Goal: Information Seeking & Learning: Learn about a topic

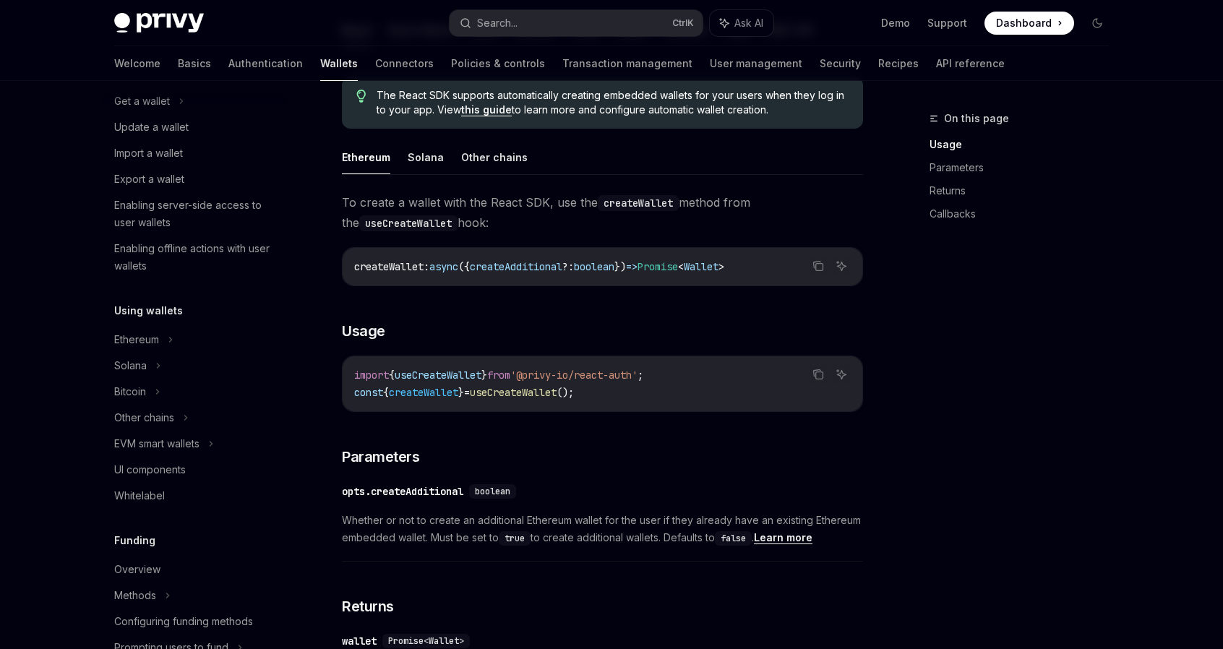
scroll to position [372, 0]
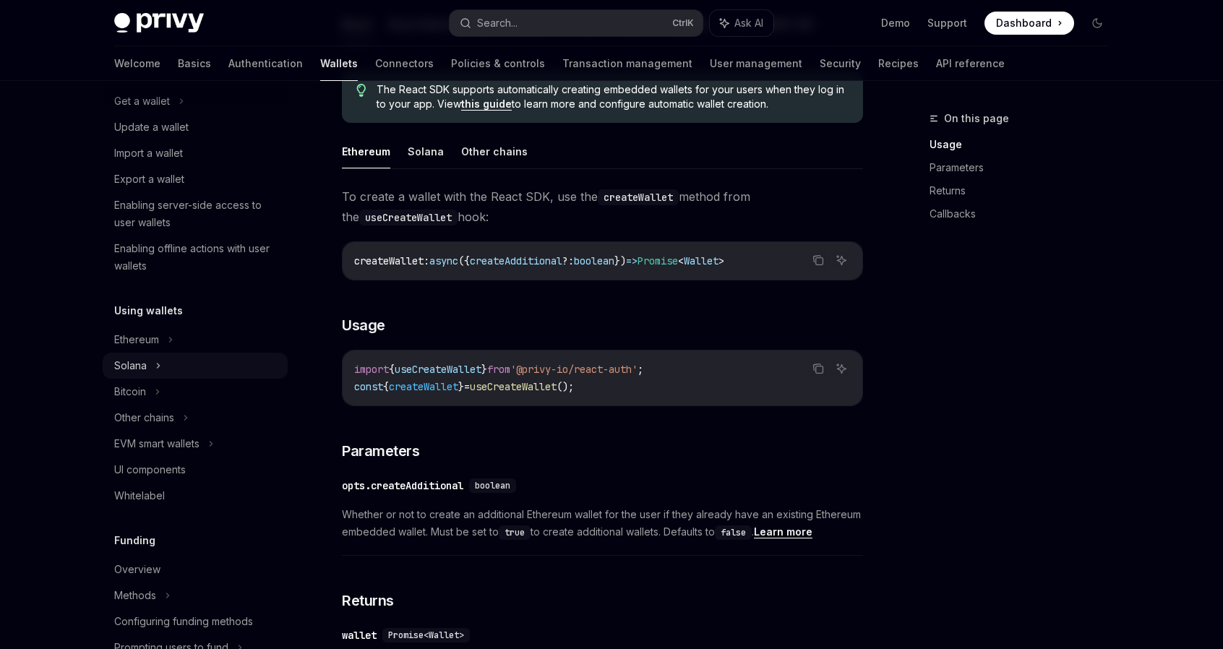
drag, startPoint x: 126, startPoint y: 364, endPoint x: 133, endPoint y: 361, distance: 8.1
click at [126, 110] on div "Solana" at bounding box center [142, 101] width 56 height 17
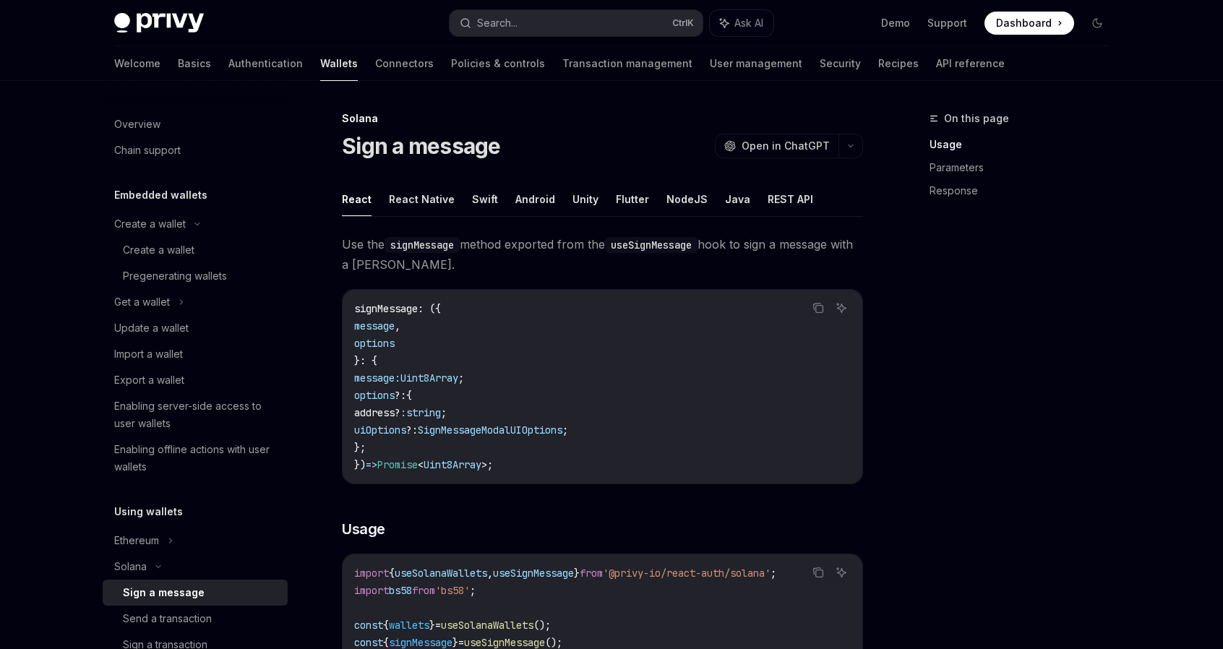
scroll to position [1, 0]
click at [155, 218] on div "Create a wallet" at bounding box center [150, 223] width 72 height 17
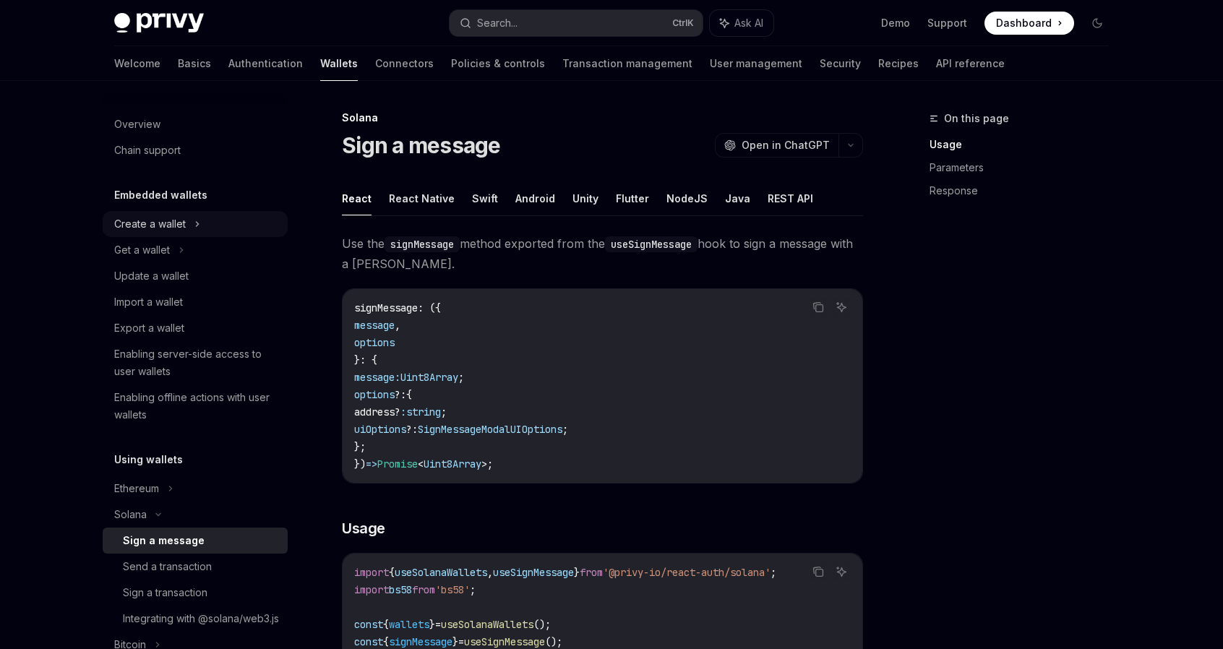
click at [153, 219] on div "Create a wallet" at bounding box center [150, 223] width 72 height 17
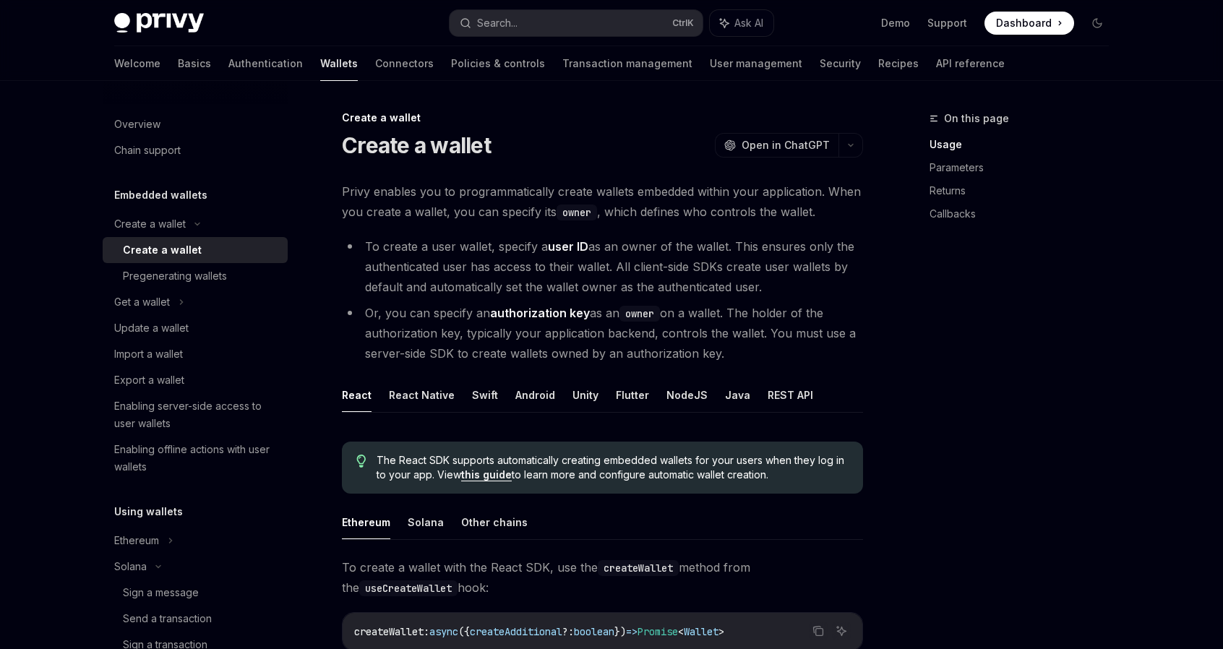
click at [165, 242] on div "Create a wallet" at bounding box center [162, 249] width 79 height 17
type textarea "*"
click at [1060, 489] on div "On this page Usage Parameters Returns Callbacks" at bounding box center [1011, 379] width 220 height 539
click at [979, 237] on div "On this page Usage Parameters Returns Callbacks" at bounding box center [1011, 379] width 220 height 539
click at [938, 308] on div "On this page Usage Parameters Returns Callbacks" at bounding box center [1011, 379] width 220 height 539
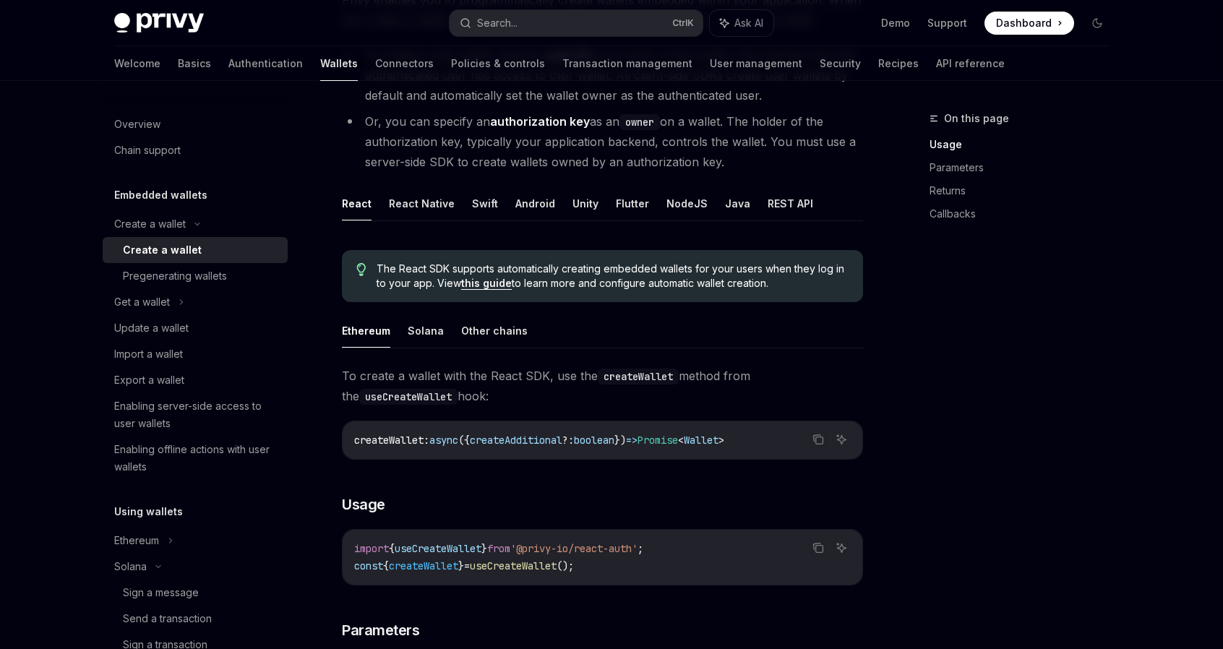
scroll to position [193, 0]
click at [1095, 323] on div "On this page Usage Parameters Returns Callbacks" at bounding box center [1011, 379] width 220 height 539
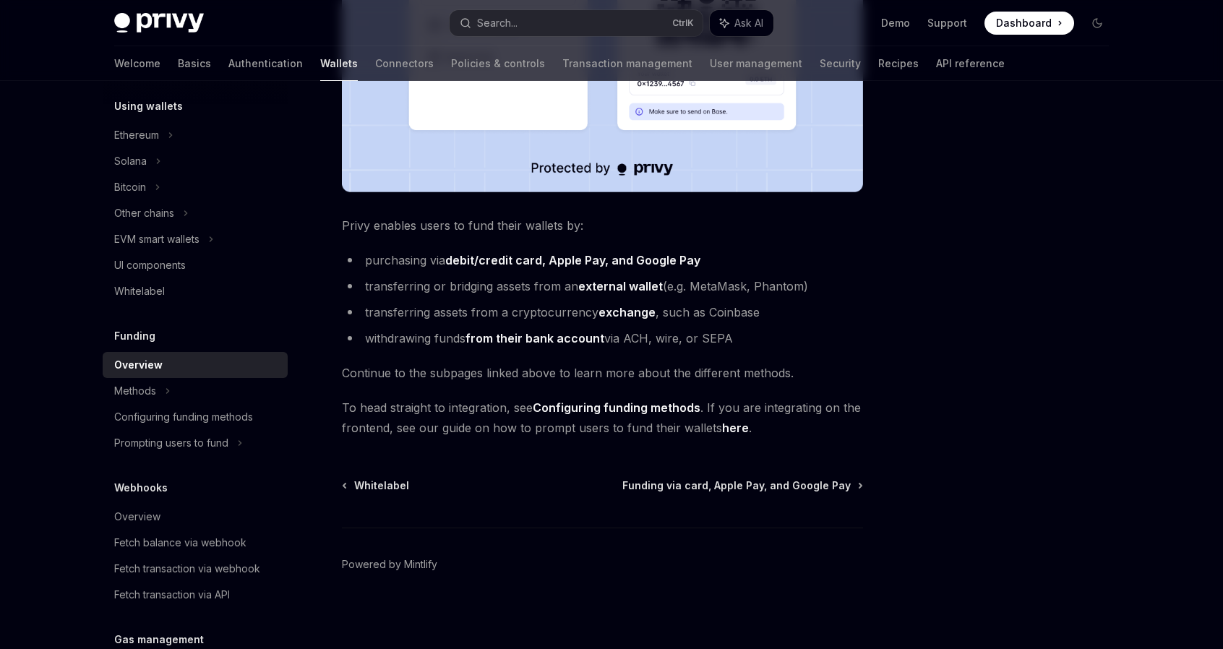
scroll to position [469, 0]
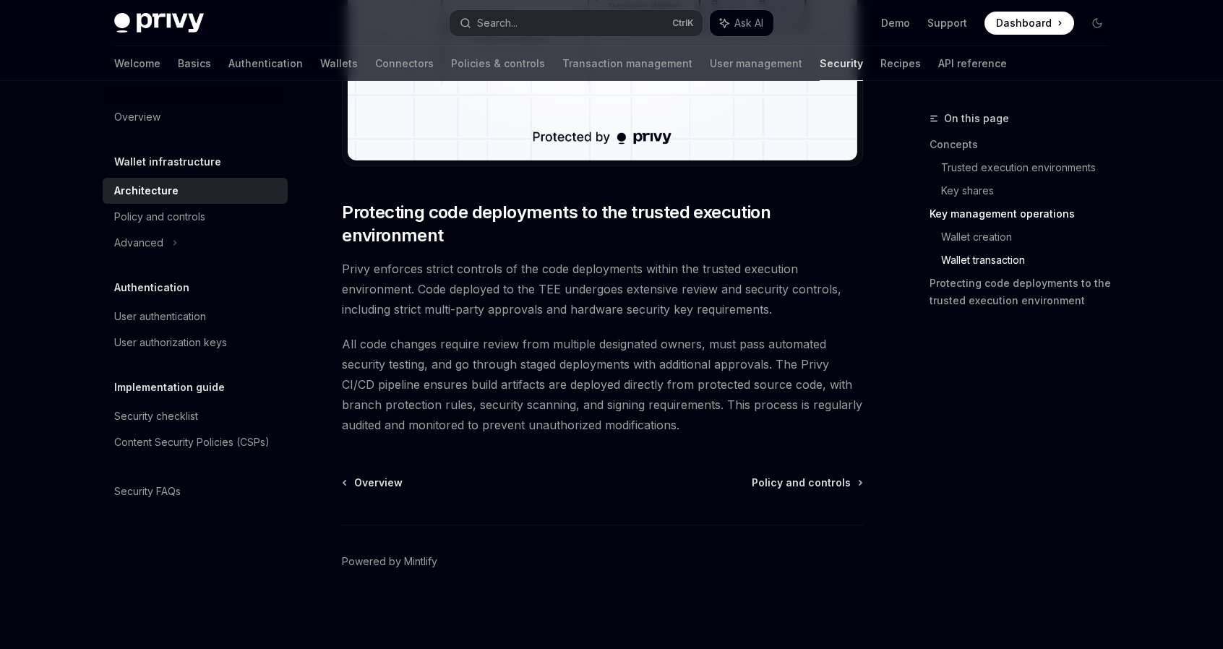
scroll to position [2991, 0]
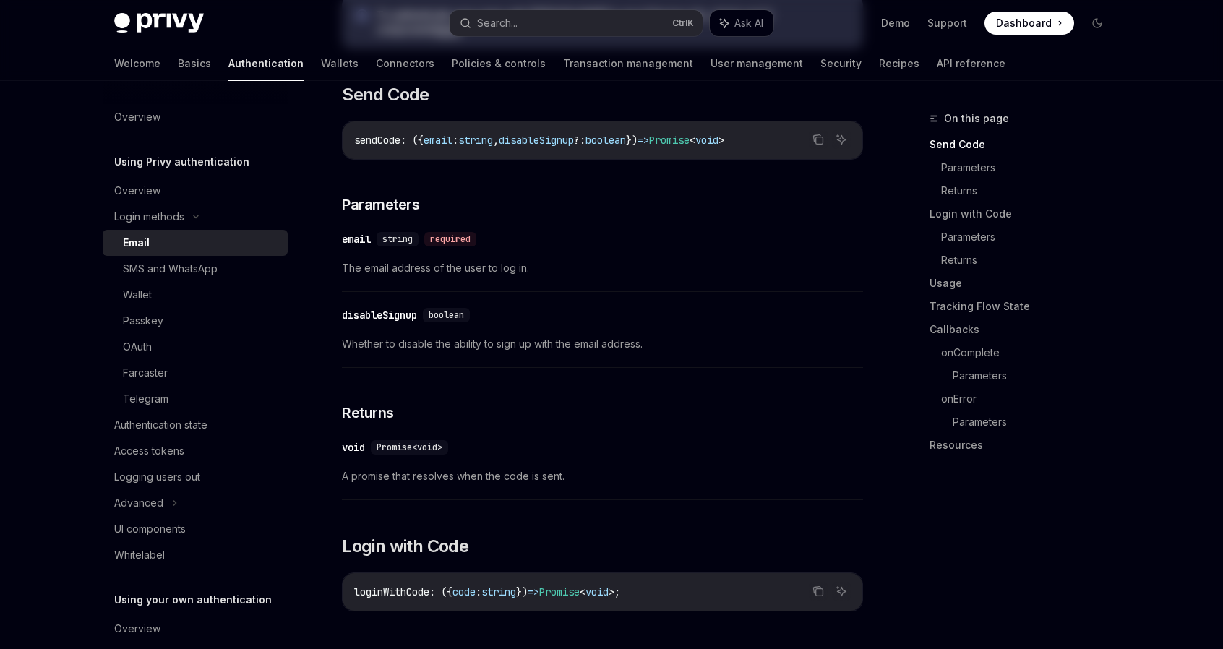
scroll to position [438, 0]
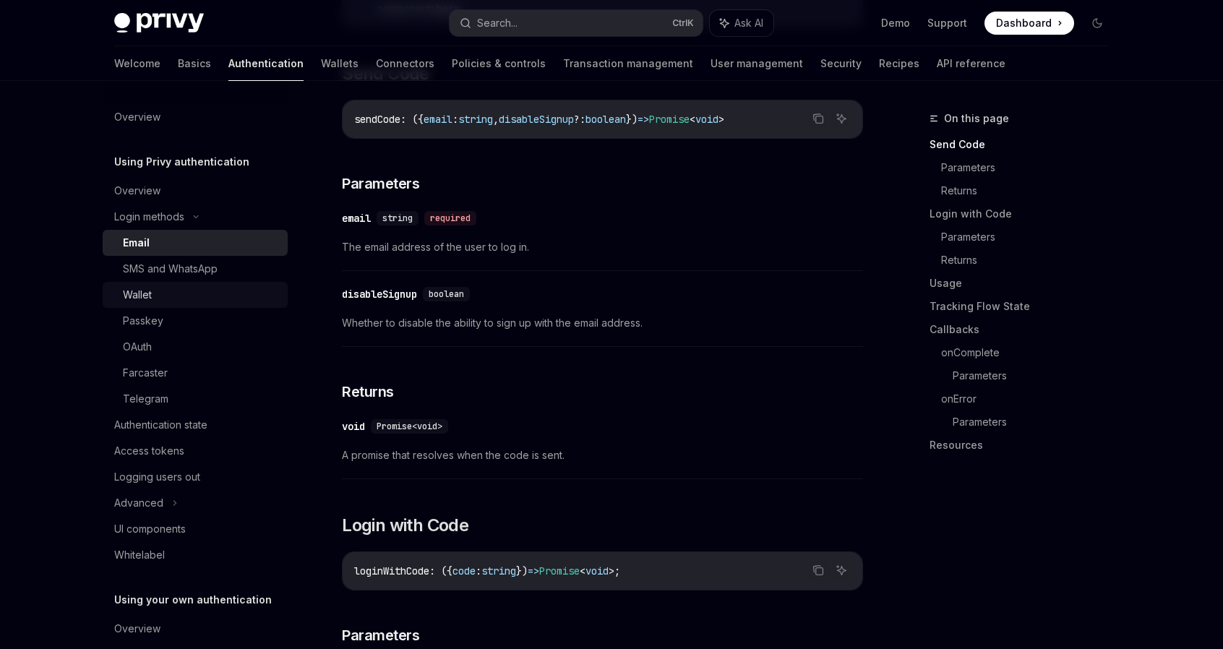
click at [177, 284] on link "Wallet" at bounding box center [195, 295] width 185 height 26
type textarea "*"
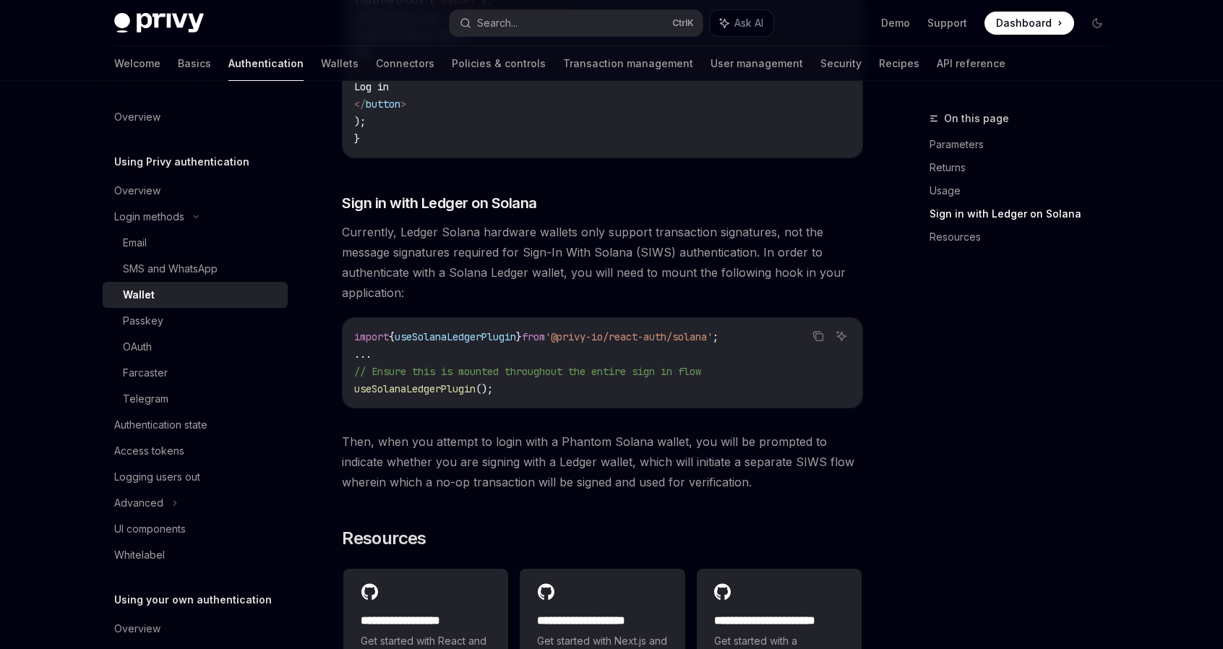
scroll to position [1500, 0]
